Goal: Task Accomplishment & Management: Manage account settings

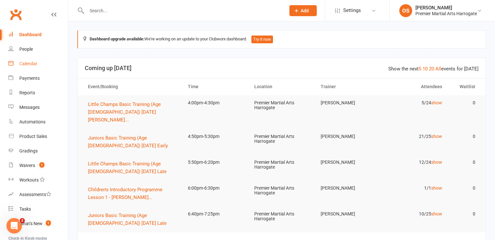
click at [27, 64] on div "Calendar" at bounding box center [28, 63] width 18 height 5
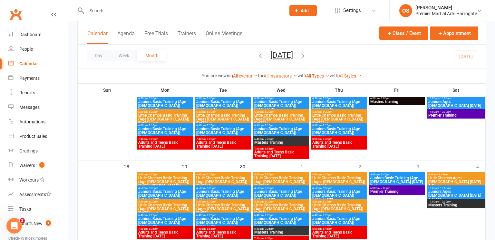
scroll to position [375, 0]
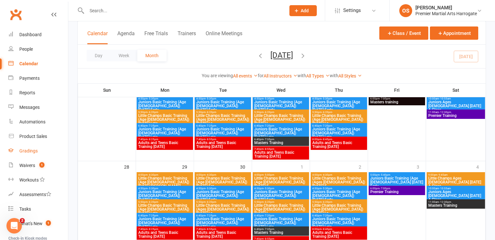
click at [36, 152] on div "Gradings" at bounding box center [28, 150] width 18 height 5
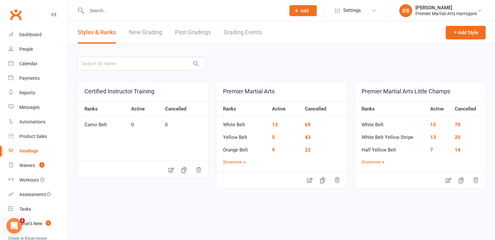
click at [195, 32] on link "Past Gradings" at bounding box center [193, 32] width 36 height 22
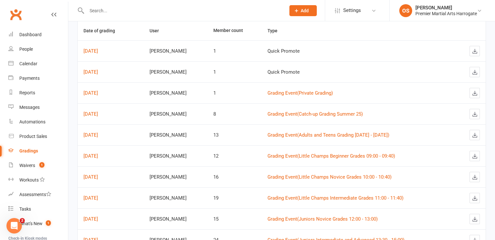
scroll to position [64, 0]
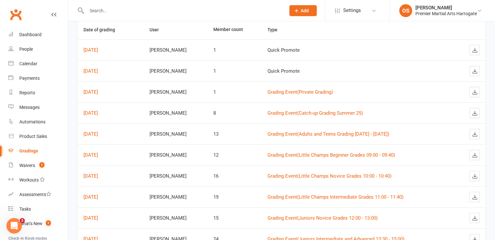
click at [33, 153] on div "Gradings" at bounding box center [28, 150] width 19 height 5
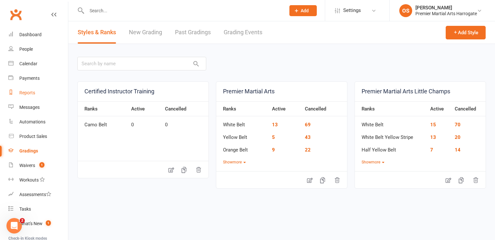
click at [26, 94] on div "Reports" at bounding box center [27, 92] width 16 height 5
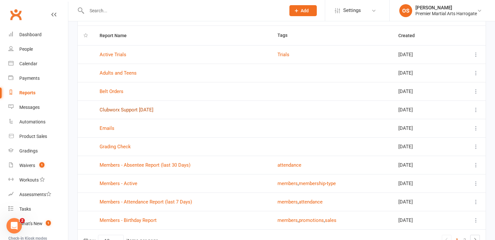
scroll to position [58, 0]
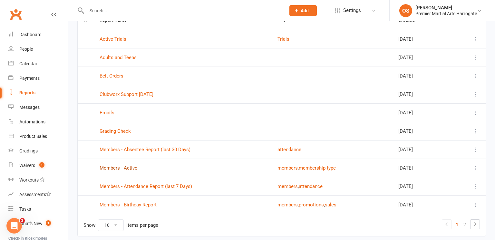
click at [124, 168] on link "Members - Active" at bounding box center [119, 168] width 38 height 6
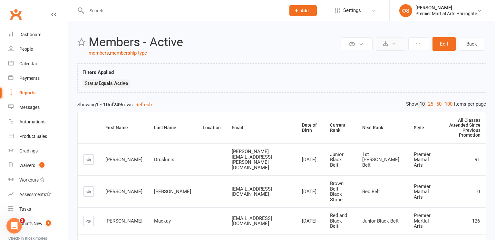
click at [392, 44] on icon at bounding box center [394, 43] width 5 height 5
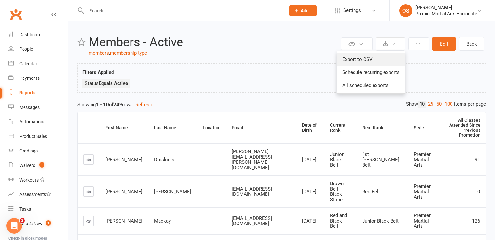
click at [372, 60] on link "Export to CSV" at bounding box center [371, 59] width 68 height 13
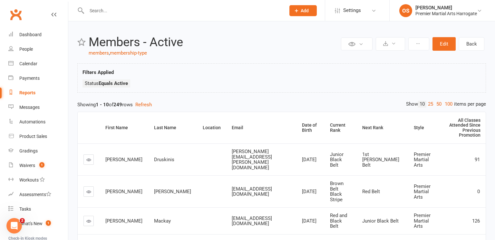
click at [156, 11] on input "text" at bounding box center [183, 10] width 196 height 9
type input "[PERSON_NAME]"
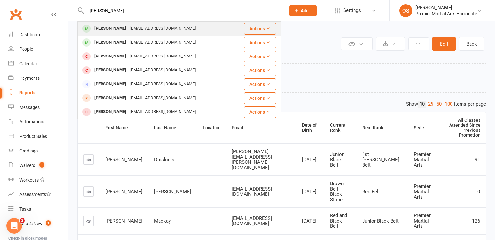
click at [105, 29] on div "[PERSON_NAME]" at bounding box center [111, 28] width 36 height 9
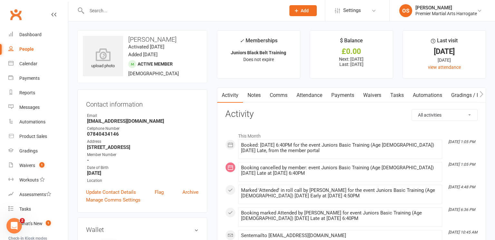
click at [128, 12] on input "text" at bounding box center [183, 10] width 196 height 9
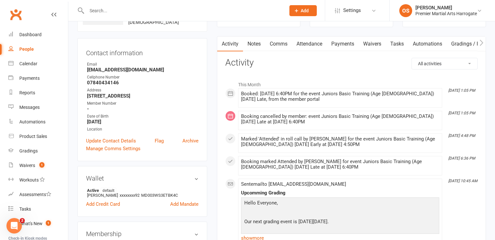
scroll to position [52, 0]
click at [197, 8] on input "text" at bounding box center [183, 10] width 196 height 9
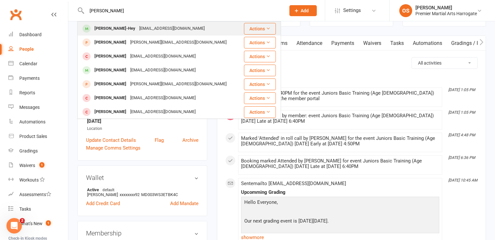
type input "[PERSON_NAME]"
click at [168, 28] on div "[EMAIL_ADDRESS][DOMAIN_NAME]" at bounding box center [171, 28] width 69 height 9
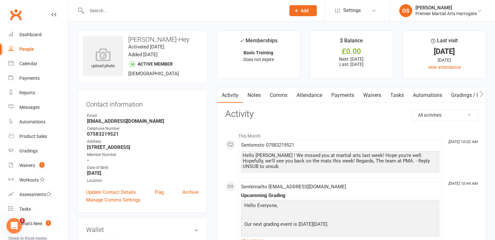
click at [348, 95] on link "Payments" at bounding box center [343, 95] width 32 height 15
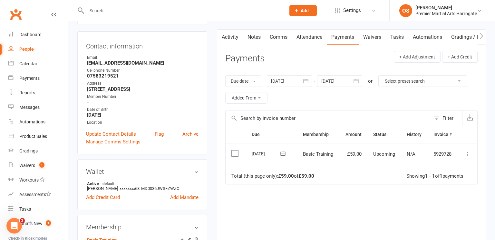
scroll to position [59, 0]
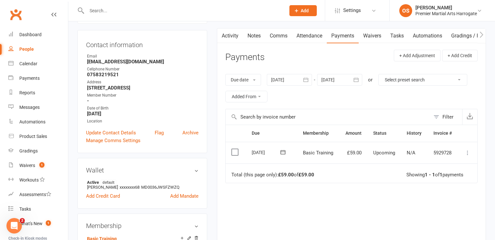
click at [294, 78] on div at bounding box center [289, 80] width 45 height 12
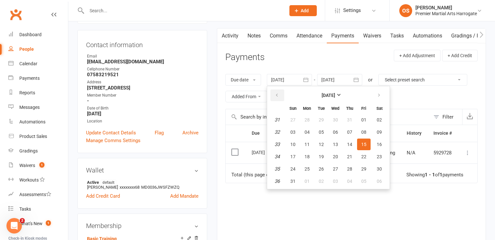
click at [277, 98] on button "button" at bounding box center [278, 95] width 14 height 12
click at [318, 154] on button "22" at bounding box center [322, 157] width 14 height 12
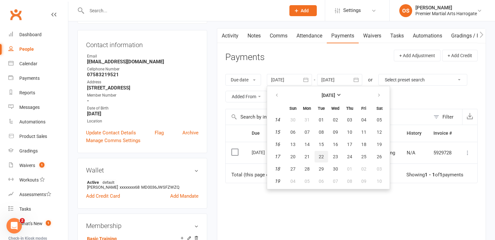
type input "[DATE]"
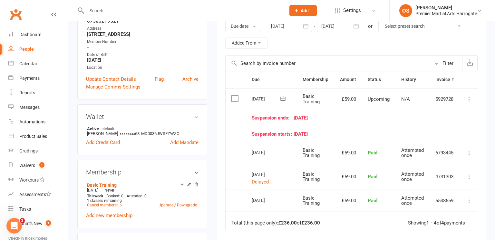
scroll to position [0, 0]
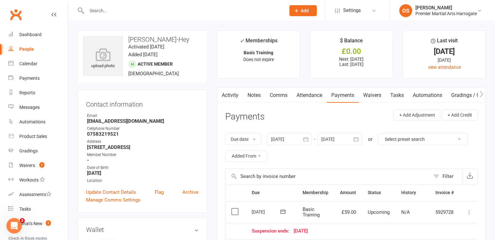
click at [188, 10] on input "text" at bounding box center [183, 10] width 196 height 9
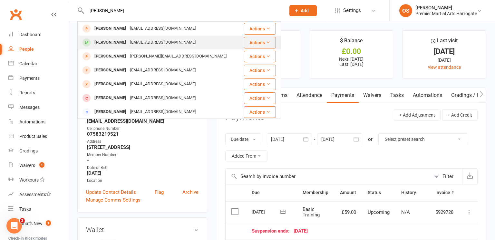
type input "[PERSON_NAME]"
click at [174, 43] on div "[EMAIL_ADDRESS][DOMAIN_NAME]" at bounding box center [162, 42] width 69 height 9
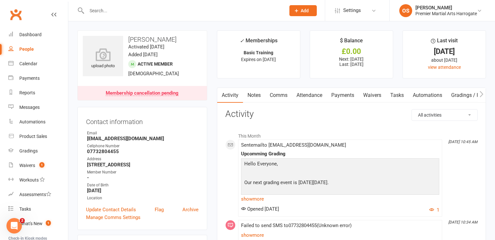
click at [211, 9] on input "text" at bounding box center [183, 10] width 196 height 9
type input "l"
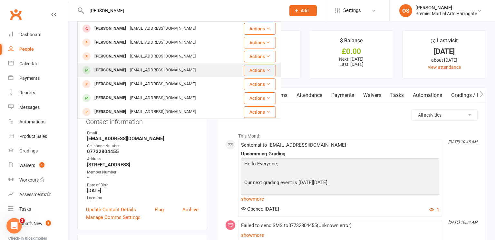
type input "[PERSON_NAME]"
click at [164, 72] on div "[EMAIL_ADDRESS][DOMAIN_NAME]" at bounding box center [162, 69] width 69 height 9
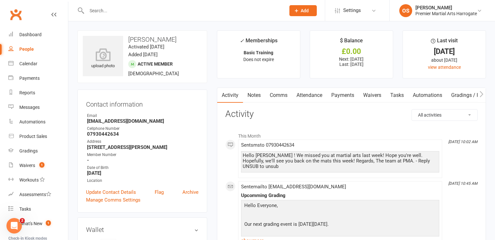
click at [199, 13] on input "text" at bounding box center [183, 10] width 196 height 9
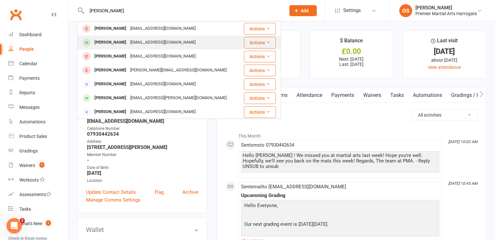
type input "[PERSON_NAME]"
click at [169, 45] on div "[PERSON_NAME] [EMAIL_ADDRESS][DOMAIN_NAME]" at bounding box center [159, 42] width 163 height 13
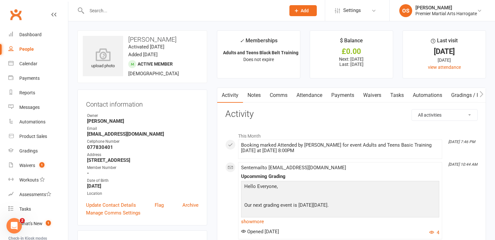
click at [233, 11] on input "text" at bounding box center [183, 10] width 196 height 9
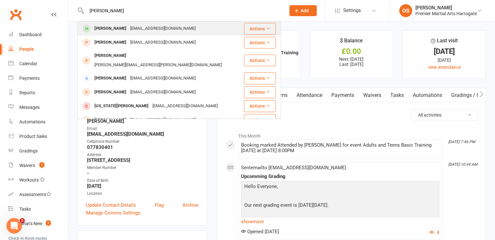
type input "[PERSON_NAME]"
click at [229, 29] on div "[PERSON_NAME] [EMAIL_ADDRESS][DOMAIN_NAME]" at bounding box center [160, 28] width 165 height 13
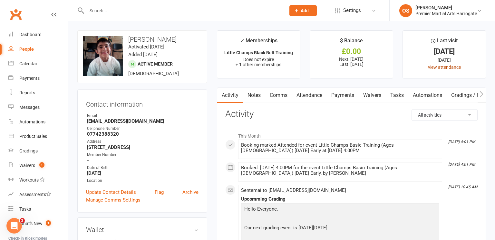
click at [449, 67] on link "view attendance" at bounding box center [444, 67] width 33 height 5
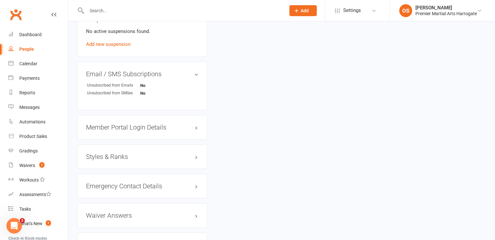
scroll to position [447, 0]
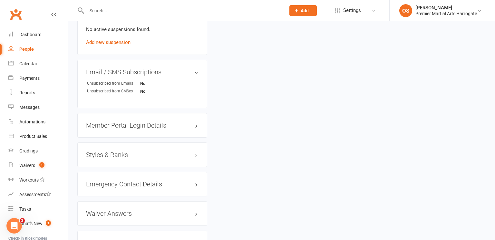
click at [121, 153] on h3 "Styles & Ranks" at bounding box center [142, 154] width 113 height 7
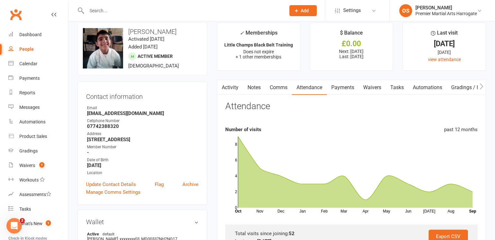
scroll to position [0, 0]
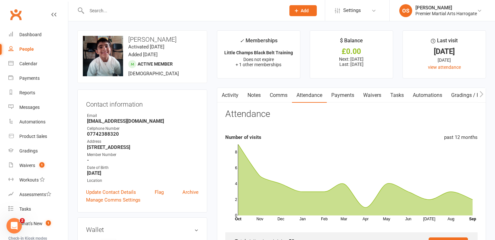
click at [192, 10] on input "text" at bounding box center [183, 10] width 196 height 9
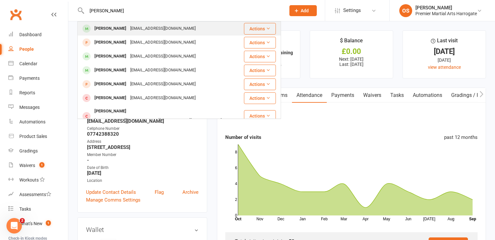
type input "[PERSON_NAME]"
click at [191, 34] on div "[PERSON_NAME] [EMAIL_ADDRESS][DOMAIN_NAME]" at bounding box center [160, 28] width 165 height 13
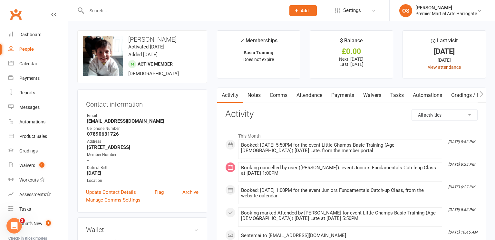
click at [450, 67] on link "view attendance" at bounding box center [444, 67] width 33 height 5
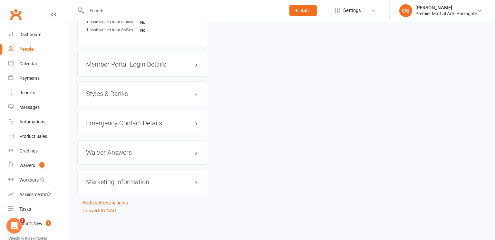
scroll to position [489, 0]
click at [123, 93] on h3 "Styles & Ranks" at bounding box center [142, 93] width 113 height 7
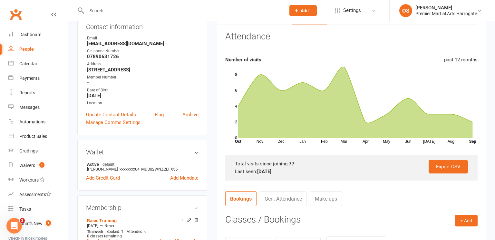
scroll to position [0, 0]
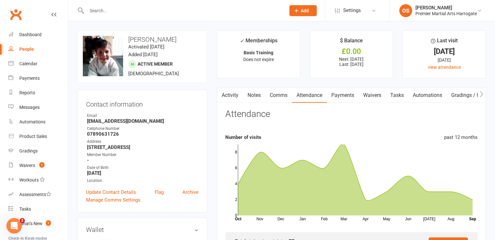
click at [203, 13] on input "text" at bounding box center [183, 10] width 196 height 9
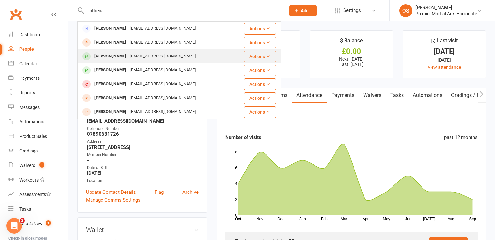
type input "athena"
click at [171, 60] on div "[EMAIL_ADDRESS][DOMAIN_NAME]" at bounding box center [162, 56] width 69 height 9
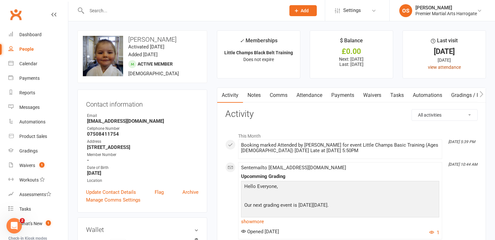
click at [441, 69] on link "view attendance" at bounding box center [444, 67] width 33 height 5
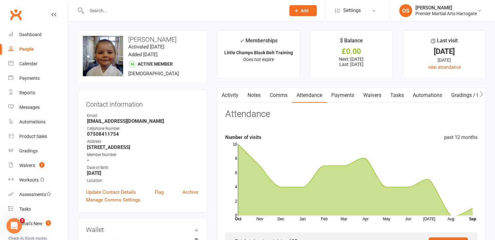
click at [218, 10] on input "text" at bounding box center [183, 10] width 196 height 9
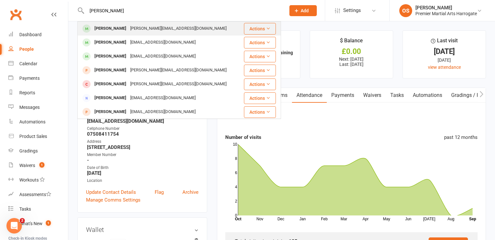
type input "[PERSON_NAME]"
click at [196, 30] on div "[PERSON_NAME] [PERSON_NAME][EMAIL_ADDRESS][DOMAIN_NAME]" at bounding box center [160, 28] width 164 height 13
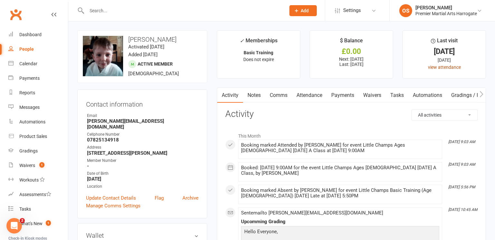
click at [437, 67] on link "view attendance" at bounding box center [444, 67] width 33 height 5
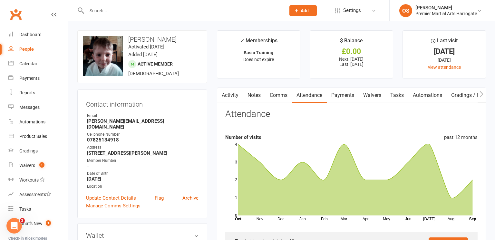
click at [230, 11] on input "text" at bounding box center [183, 10] width 196 height 9
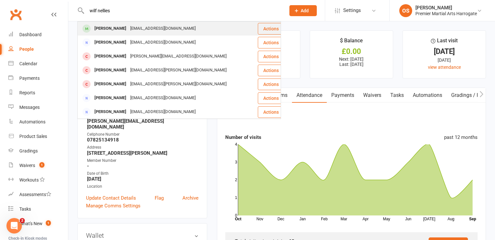
type input "wilf nellies"
click at [215, 31] on div "Wilf Nellies [EMAIL_ADDRESS][DOMAIN_NAME]" at bounding box center [167, 28] width 179 height 13
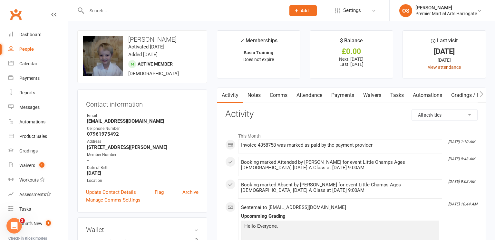
click at [452, 67] on link "view attendance" at bounding box center [444, 67] width 33 height 5
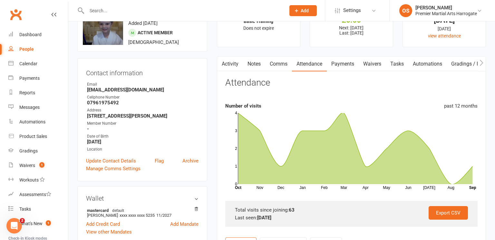
scroll to position [32, 0]
click at [143, 8] on input "text" at bounding box center [183, 10] width 196 height 9
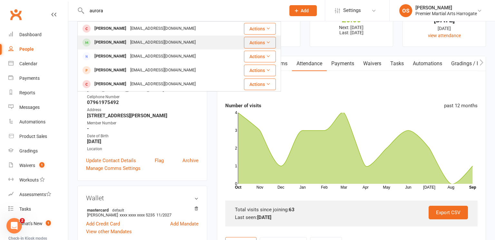
type input "aurora"
click at [128, 40] on div "[EMAIL_ADDRESS][DOMAIN_NAME]" at bounding box center [162, 42] width 69 height 9
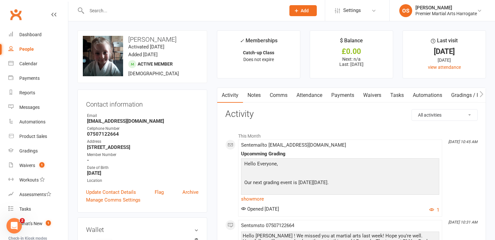
click at [339, 95] on link "Payments" at bounding box center [343, 95] width 32 height 15
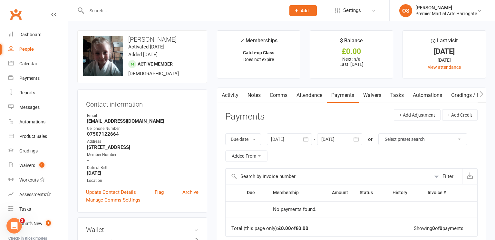
click at [298, 138] on div at bounding box center [289, 139] width 45 height 12
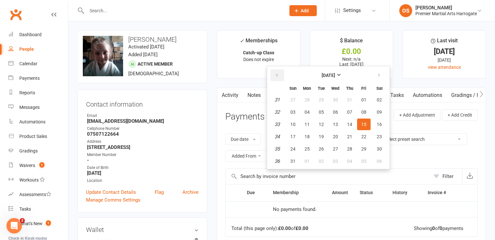
click at [279, 73] on icon "button" at bounding box center [277, 75] width 5 height 5
click at [322, 127] on button "15" at bounding box center [322, 124] width 14 height 12
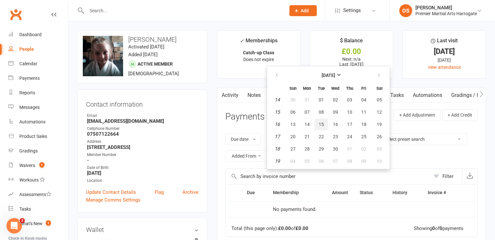
type input "[DATE]"
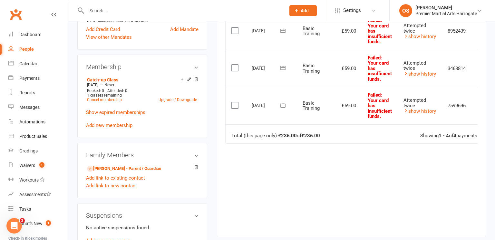
scroll to position [226, 0]
click at [108, 102] on link "Cancel membership" at bounding box center [104, 99] width 35 height 5
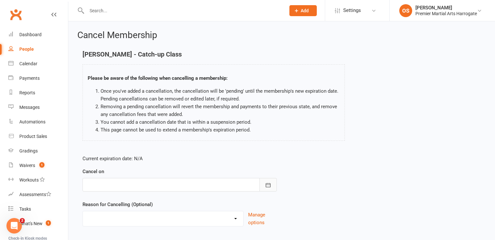
click at [266, 188] on button "button" at bounding box center [268, 185] width 17 height 14
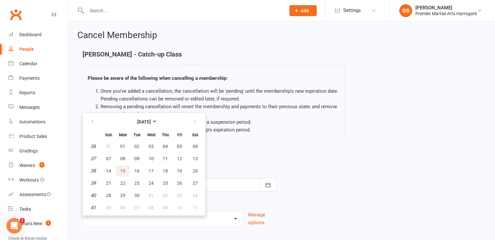
click at [124, 170] on span "15" at bounding box center [122, 170] width 5 height 5
type input "[DATE]"
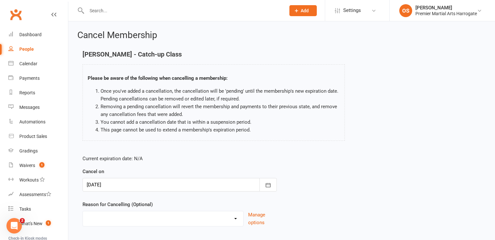
scroll to position [38, 0]
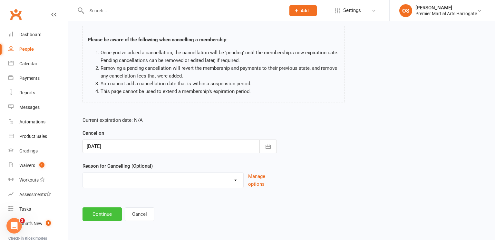
click at [113, 211] on button "Continue" at bounding box center [102, 214] width 39 height 14
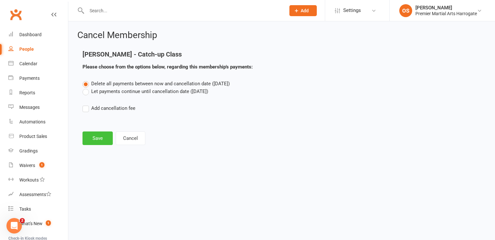
click at [103, 135] on button "Save" at bounding box center [98, 138] width 30 height 14
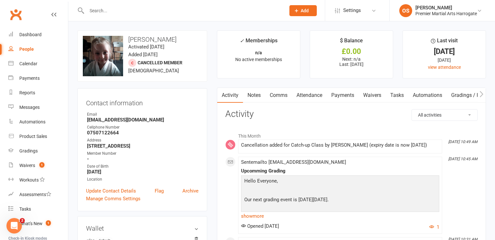
click at [216, 9] on input "text" at bounding box center [183, 10] width 196 height 9
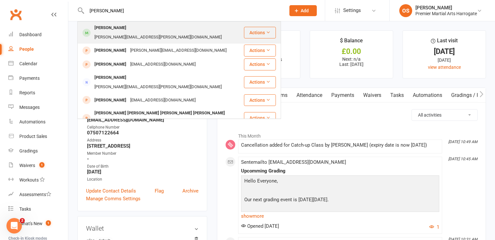
type input "[PERSON_NAME]"
click at [184, 33] on div "[PERSON_NAME][EMAIL_ADDRESS][PERSON_NAME][DOMAIN_NAME]" at bounding box center [158, 37] width 131 height 9
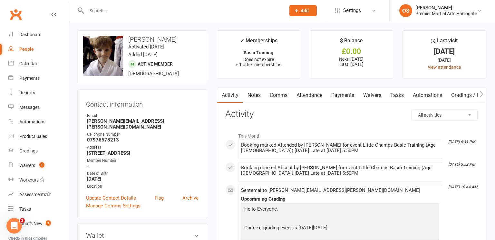
click at [446, 68] on link "view attendance" at bounding box center [444, 67] width 33 height 5
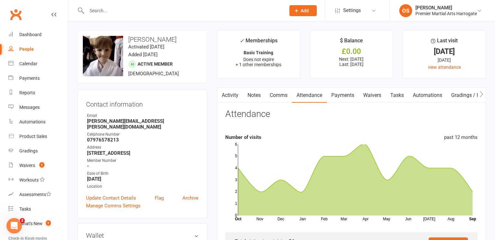
click at [225, 14] on input "text" at bounding box center [183, 10] width 196 height 9
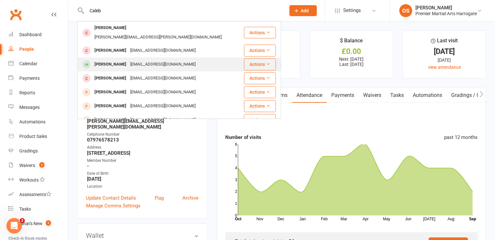
type input "Caleb"
click at [187, 58] on div "[PERSON_NAME] [EMAIL_ADDRESS][DOMAIN_NAME]" at bounding box center [160, 64] width 165 height 13
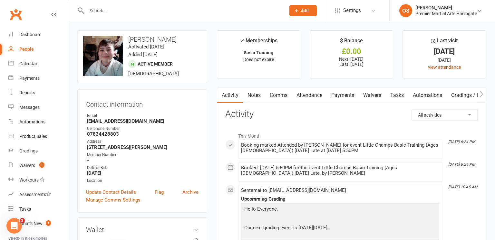
click at [443, 68] on link "view attendance" at bounding box center [444, 67] width 33 height 5
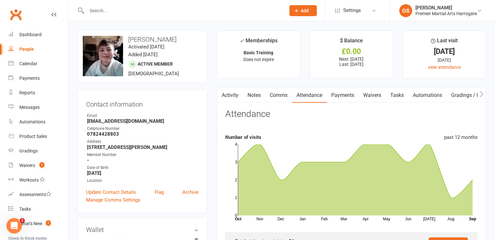
click at [219, 11] on input "text" at bounding box center [183, 10] width 196 height 9
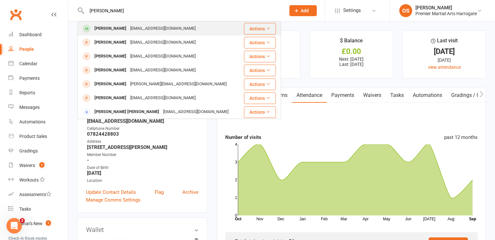
type input "[PERSON_NAME]"
click at [208, 26] on div "[PERSON_NAME] [EMAIL_ADDRESS][DOMAIN_NAME]" at bounding box center [160, 28] width 164 height 13
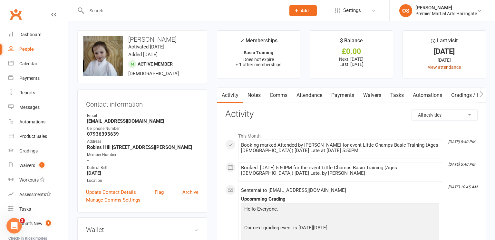
click at [435, 68] on link "view attendance" at bounding box center [444, 67] width 33 height 5
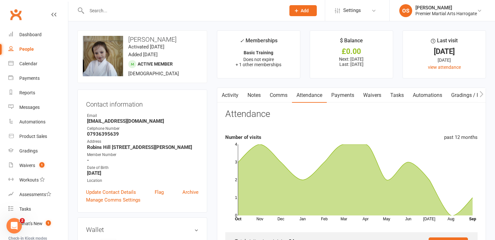
click at [219, 15] on input "text" at bounding box center [183, 10] width 196 height 9
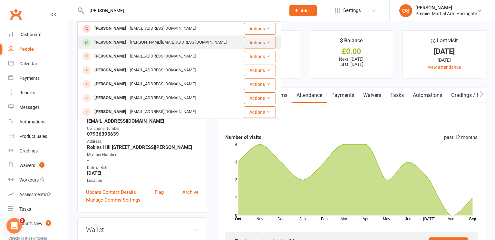
type input "[PERSON_NAME]"
click at [190, 43] on div "[PERSON_NAME] [PERSON_NAME][EMAIL_ADDRESS][DOMAIN_NAME]" at bounding box center [159, 42] width 163 height 13
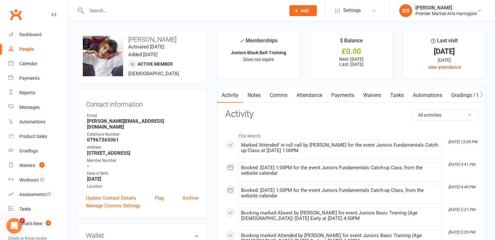
click at [440, 67] on link "view attendance" at bounding box center [444, 67] width 33 height 5
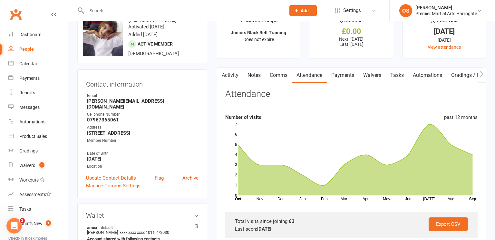
scroll to position [30, 0]
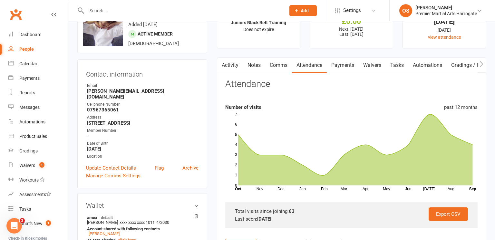
click at [199, 11] on input "text" at bounding box center [183, 10] width 196 height 9
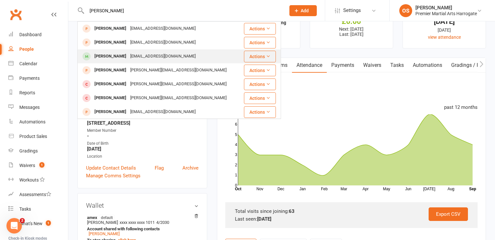
type input "[PERSON_NAME]"
click at [175, 55] on div "[EMAIL_ADDRESS][DOMAIN_NAME]" at bounding box center [162, 56] width 69 height 9
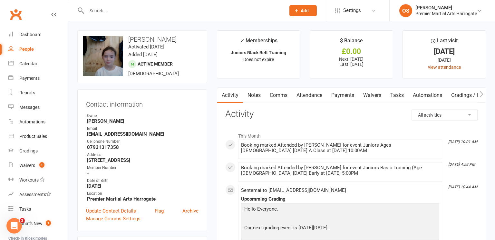
click at [450, 66] on link "view attendance" at bounding box center [444, 67] width 33 height 5
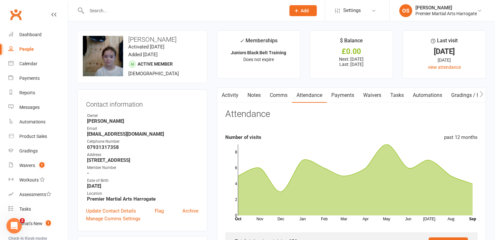
click at [188, 4] on div at bounding box center [179, 10] width 204 height 21
click at [189, 8] on input "text" at bounding box center [183, 10] width 196 height 9
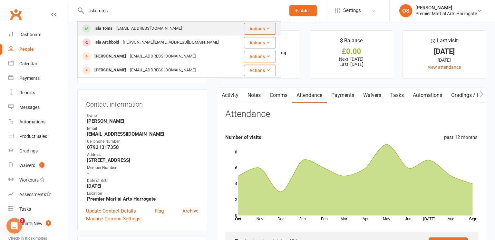
type input "isla toms"
click at [181, 25] on div "Isla Toms [EMAIL_ADDRESS][DOMAIN_NAME]" at bounding box center [159, 28] width 162 height 13
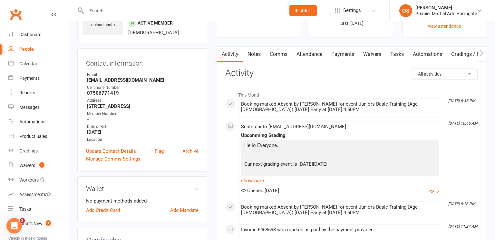
scroll to position [40, 0]
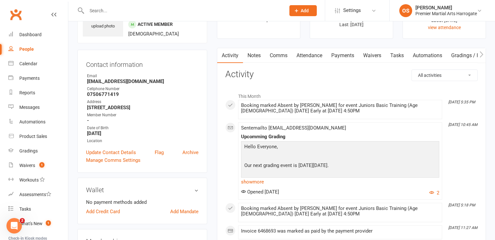
click at [348, 55] on link "Payments" at bounding box center [343, 55] width 32 height 15
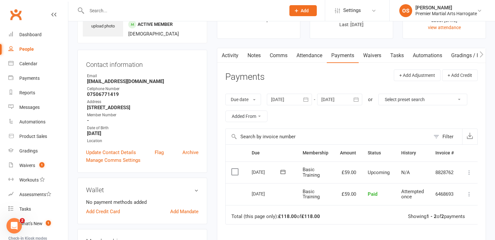
click at [294, 101] on div at bounding box center [289, 100] width 45 height 12
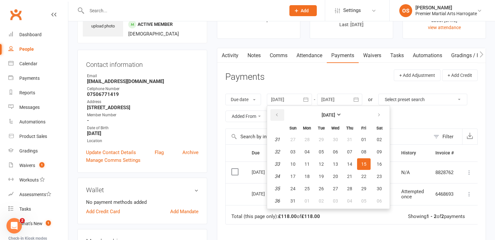
click at [277, 114] on icon "button" at bounding box center [277, 114] width 5 height 5
click at [322, 152] on span "08" at bounding box center [321, 151] width 5 height 5
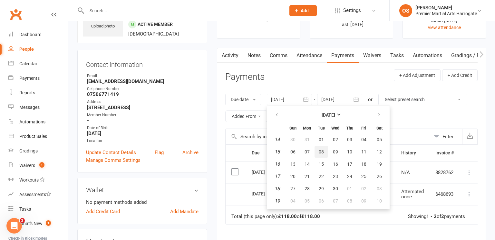
type input "[DATE]"
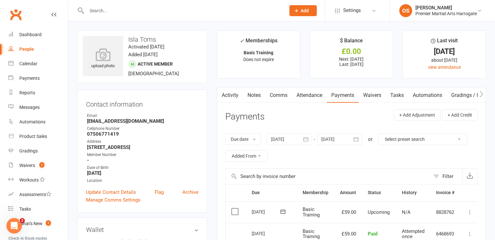
click at [211, 12] on input "text" at bounding box center [183, 10] width 196 height 9
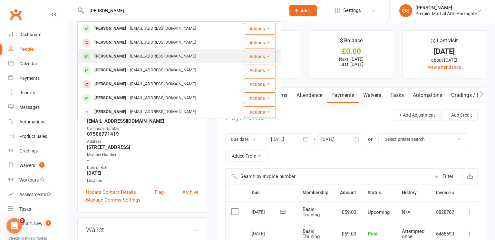
type input "[PERSON_NAME]"
click at [128, 57] on div "[EMAIL_ADDRESS][DOMAIN_NAME]" at bounding box center [162, 56] width 69 height 9
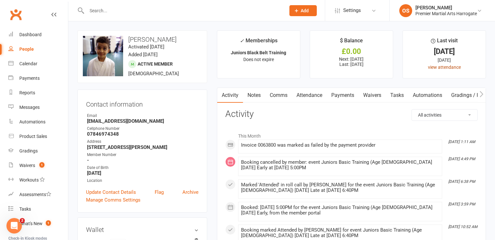
click at [457, 69] on link "view attendance" at bounding box center [444, 67] width 33 height 5
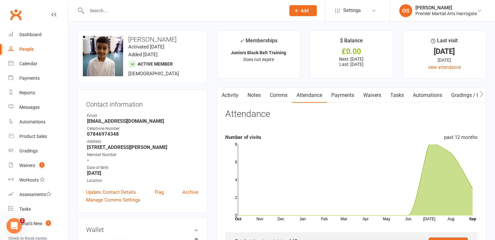
click at [215, 7] on input "text" at bounding box center [183, 10] width 196 height 9
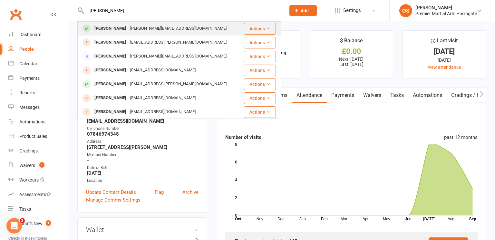
type input "[PERSON_NAME]"
click at [201, 34] on div "[PERSON_NAME] [PERSON_NAME][EMAIL_ADDRESS][DOMAIN_NAME]" at bounding box center [160, 28] width 165 height 13
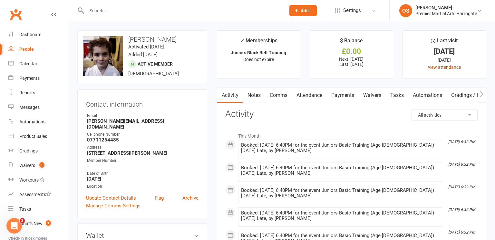
click at [449, 69] on link "view attendance" at bounding box center [444, 67] width 33 height 5
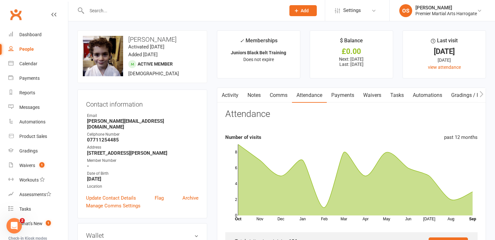
click at [204, 10] on input "text" at bounding box center [183, 10] width 196 height 9
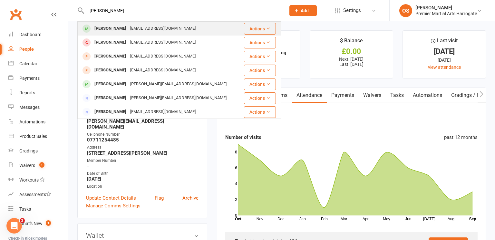
type input "[PERSON_NAME]"
click at [188, 27] on div "[PERSON_NAME] [EMAIL_ADDRESS][DOMAIN_NAME]" at bounding box center [159, 28] width 163 height 13
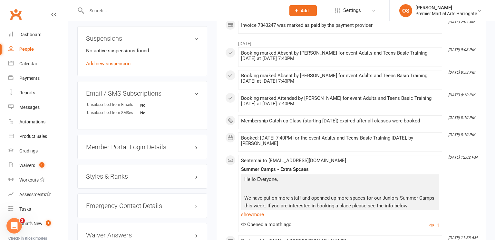
scroll to position [413, 0]
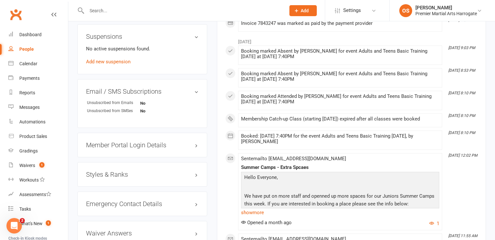
click at [115, 178] on h3 "Styles & Ranks" at bounding box center [142, 174] width 113 height 7
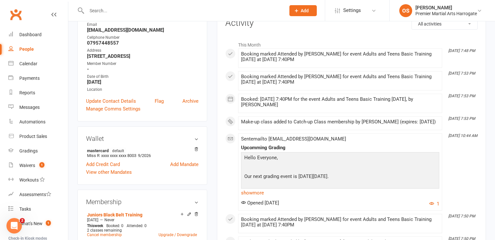
scroll to position [0, 0]
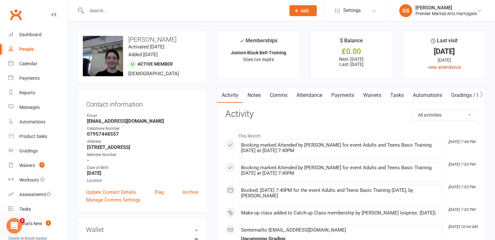
click at [442, 66] on link "view attendance" at bounding box center [444, 67] width 33 height 5
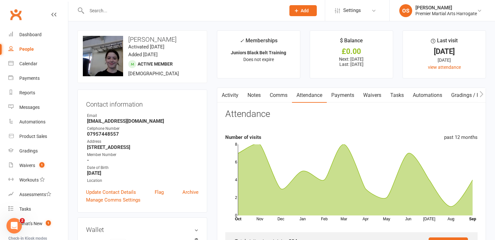
click at [199, 10] on input "text" at bounding box center [183, 10] width 196 height 9
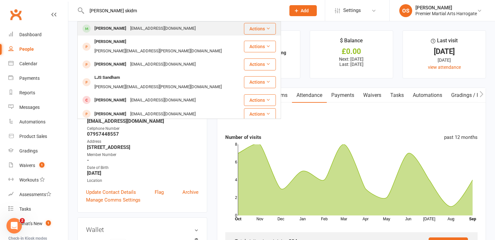
type input "[PERSON_NAME] skidm"
click at [190, 29] on div "[PERSON_NAME] [EMAIL_ADDRESS][DOMAIN_NAME]" at bounding box center [160, 28] width 165 height 13
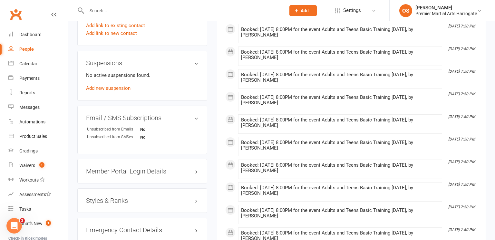
scroll to position [396, 0]
click at [119, 201] on h3 "Styles & Ranks" at bounding box center [142, 200] width 113 height 7
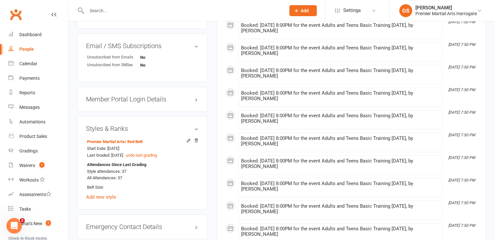
scroll to position [470, 0]
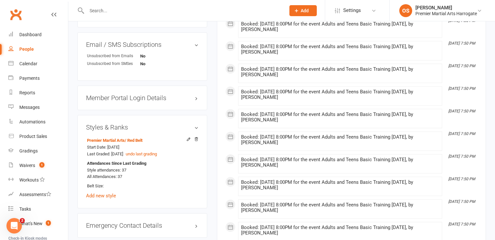
click at [194, 11] on input "text" at bounding box center [183, 10] width 196 height 9
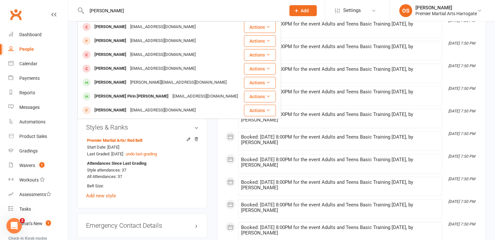
scroll to position [72, 0]
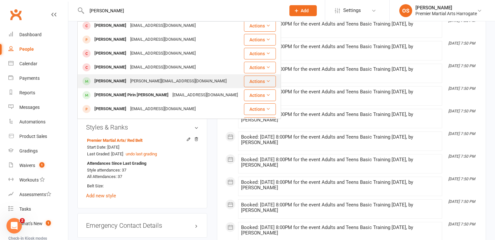
type input "[PERSON_NAME]"
click at [157, 84] on div "[PERSON_NAME][EMAIL_ADDRESS][DOMAIN_NAME]" at bounding box center [178, 80] width 100 height 9
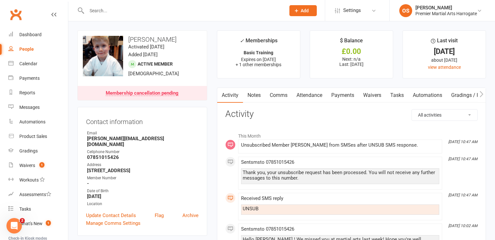
click at [133, 9] on input "text" at bounding box center [183, 10] width 196 height 9
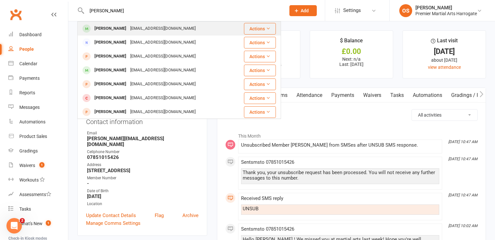
type input "[PERSON_NAME]"
click at [128, 27] on div "[EMAIL_ADDRESS][DOMAIN_NAME]" at bounding box center [162, 28] width 69 height 9
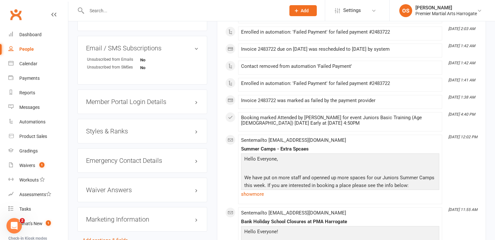
scroll to position [474, 0]
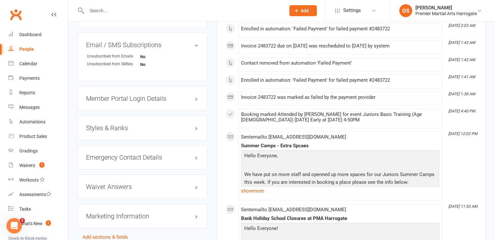
click at [122, 124] on h3 "Styles & Ranks" at bounding box center [142, 127] width 113 height 7
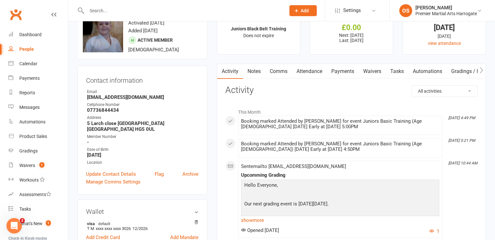
scroll to position [0, 0]
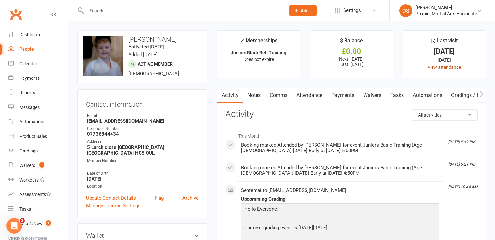
click at [444, 69] on link "view attendance" at bounding box center [444, 67] width 33 height 5
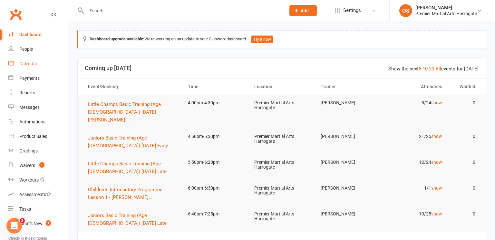
click at [28, 65] on div "Calendar" at bounding box center [28, 63] width 18 height 5
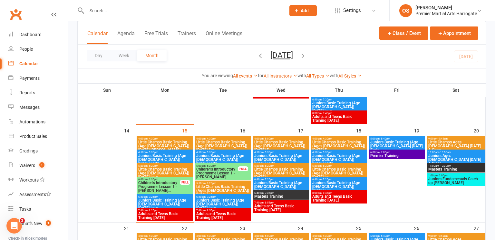
scroll to position [204, 0]
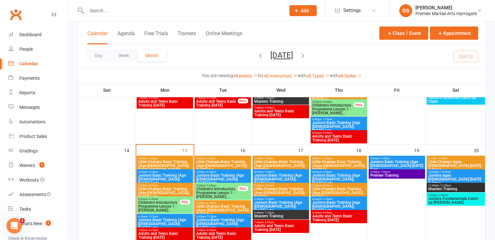
click at [444, 199] on span "Juniors Fundamentals Catch-up [PERSON_NAME]" at bounding box center [456, 200] width 56 height 8
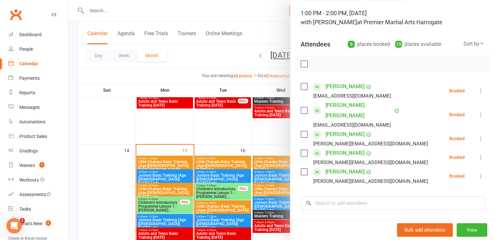
scroll to position [43, 0]
